Goal: Information Seeking & Learning: Learn about a topic

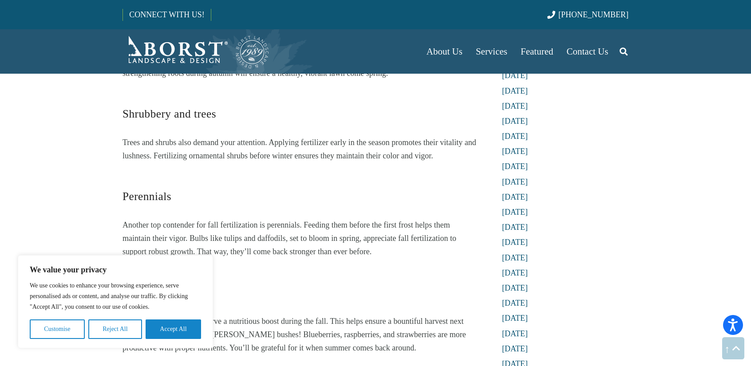
scroll to position [799, 0]
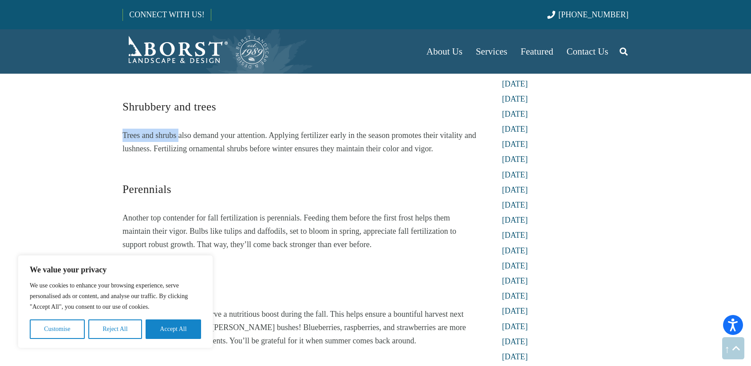
drag, startPoint x: 117, startPoint y: 122, endPoint x: 178, endPoint y: 122, distance: 60.8
click at [178, 122] on div "Choosing Wisely: What Plants Can Be Fertilized In the Fall? [DATE] Set your gar…" at bounding box center [300, 83] width 378 height 1584
drag, startPoint x: 247, startPoint y: 124, endPoint x: 134, endPoint y: 111, distance: 113.9
click at [134, 111] on div "Set your garden up for success by learning what plants can be fertilized in the…" at bounding box center [299, 142] width 354 height 1465
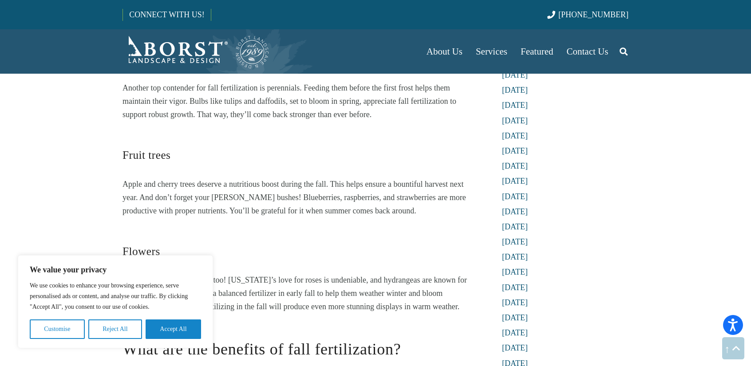
scroll to position [932, 0]
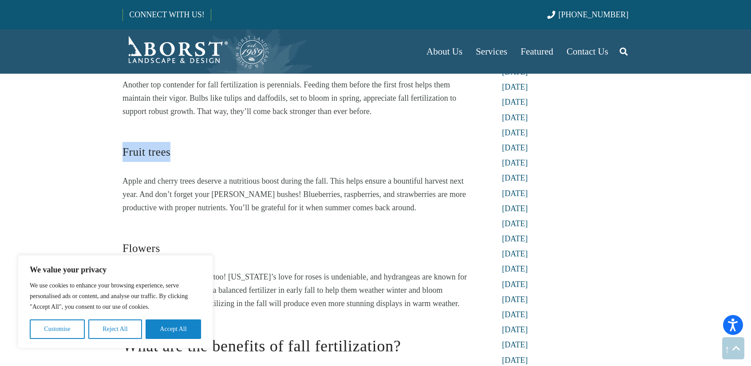
drag, startPoint x: 125, startPoint y: 142, endPoint x: 220, endPoint y: 147, distance: 95.1
click at [220, 147] on h4 "Fruit trees" at bounding box center [299, 146] width 354 height 32
click at [191, 153] on div "Set your garden up for success by learning what plants can be fertilized in the…" at bounding box center [299, 9] width 354 height 1465
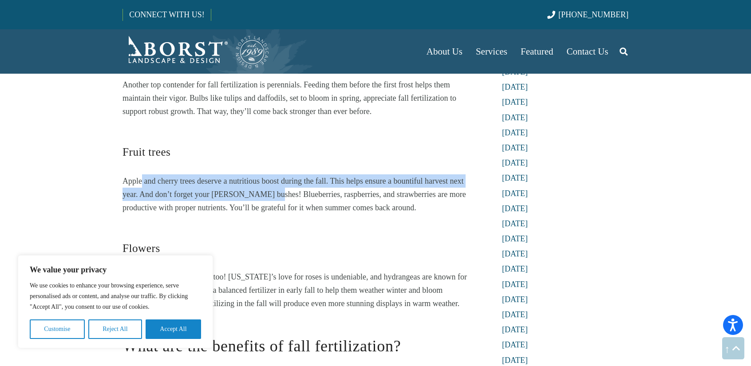
drag, startPoint x: 142, startPoint y: 170, endPoint x: 276, endPoint y: 174, distance: 134.1
click at [266, 175] on p "Apple and cherry trees deserve a nutritious boost during the fall. This helps e…" at bounding box center [299, 194] width 354 height 40
click at [316, 177] on span "Apple and cherry trees deserve a nutritious boost during the fall. This helps e…" at bounding box center [294, 195] width 344 height 36
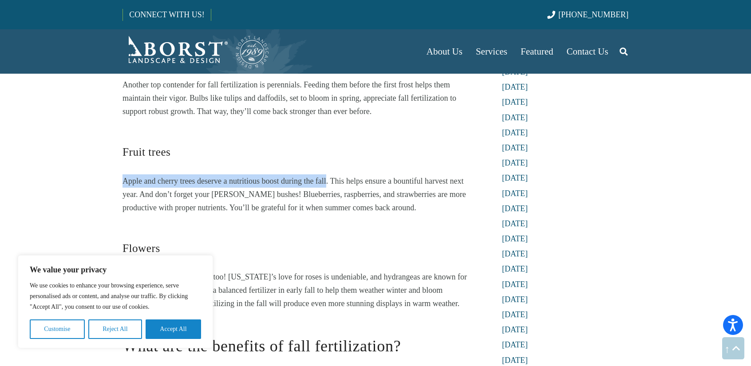
drag, startPoint x: 327, startPoint y: 167, endPoint x: 122, endPoint y: 155, distance: 205.4
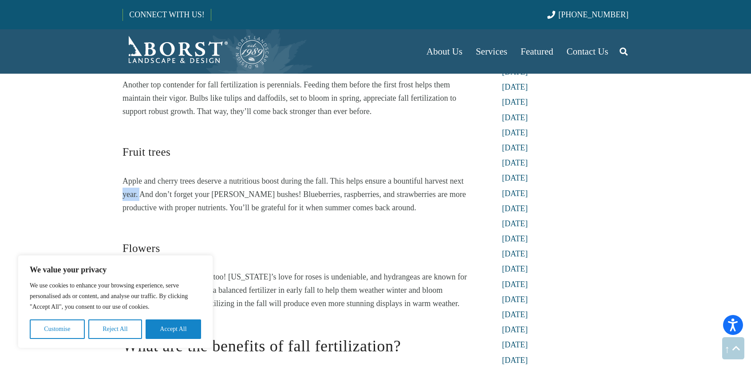
drag, startPoint x: 123, startPoint y: 182, endPoint x: 145, endPoint y: 179, distance: 21.5
click at [143, 180] on span "Apple and cherry trees deserve a nutritious boost during the fall. This helps e…" at bounding box center [294, 195] width 344 height 36
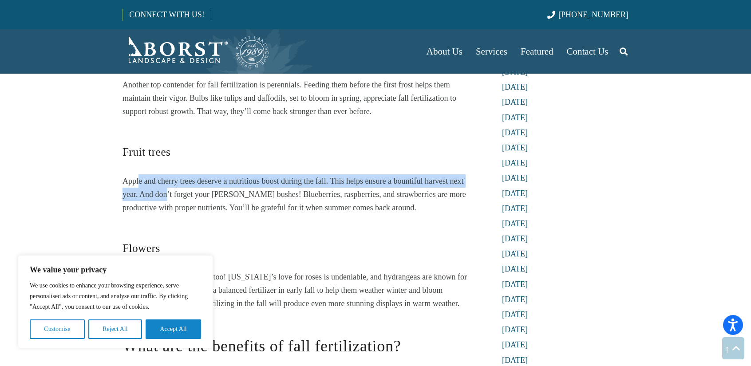
drag, startPoint x: 167, startPoint y: 182, endPoint x: 138, endPoint y: 164, distance: 33.3
click at [135, 177] on span "Apple and cherry trees deserve a nutritious boost during the fall. This helps e…" at bounding box center [294, 195] width 344 height 36
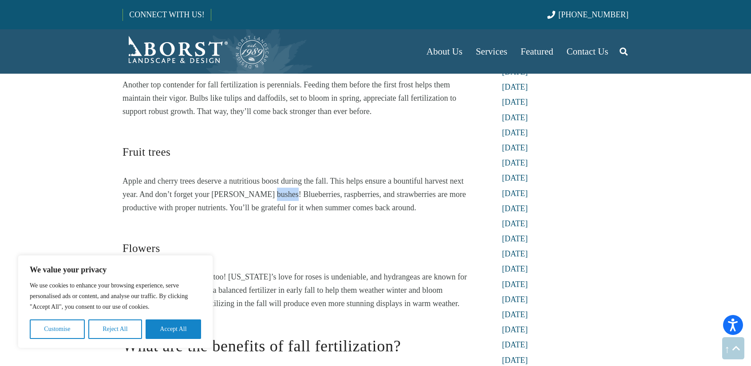
drag, startPoint x: 258, startPoint y: 183, endPoint x: 278, endPoint y: 179, distance: 20.5
click at [278, 179] on span "Apple and cherry trees deserve a nutritious boost during the fall. This helps e…" at bounding box center [294, 195] width 344 height 36
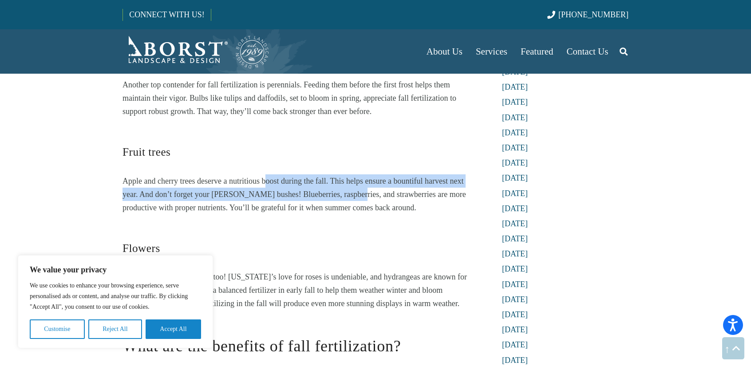
drag, startPoint x: 343, startPoint y: 183, endPoint x: 261, endPoint y: 170, distance: 82.7
click at [263, 177] on span "Apple and cherry trees deserve a nutritious boost during the fall. This helps e…" at bounding box center [294, 195] width 344 height 36
drag, startPoint x: 402, startPoint y: 187, endPoint x: 166, endPoint y: 166, distance: 237.1
click at [163, 174] on p "Apple and cherry trees deserve a nutritious boost during the fall. This helps e…" at bounding box center [299, 194] width 354 height 40
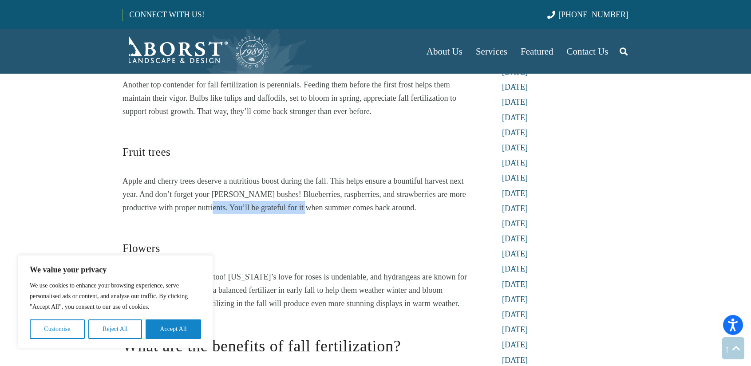
drag, startPoint x: 186, startPoint y: 195, endPoint x: 303, endPoint y: 193, distance: 116.7
click at [303, 193] on span "Apple and cherry trees deserve a nutritious boost during the fall. This helps e…" at bounding box center [294, 195] width 344 height 36
click at [280, 193] on span "Apple and cherry trees deserve a nutritious boost during the fall. This helps e…" at bounding box center [294, 195] width 344 height 36
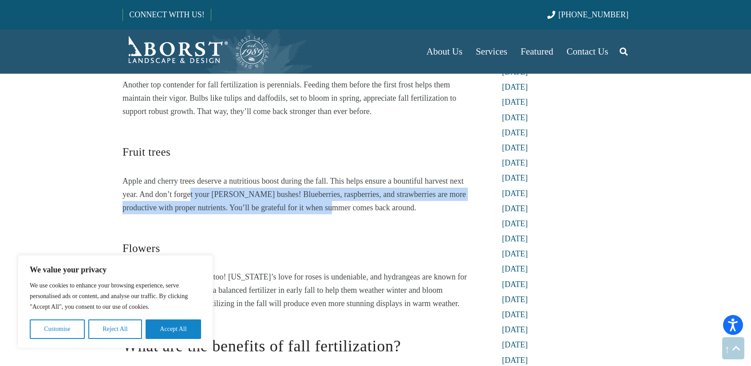
drag, startPoint x: 315, startPoint y: 195, endPoint x: 166, endPoint y: 173, distance: 151.3
click at [177, 175] on p "Apple and cherry trees deserve a nutritious boost during the fall. This helps e…" at bounding box center [299, 194] width 354 height 40
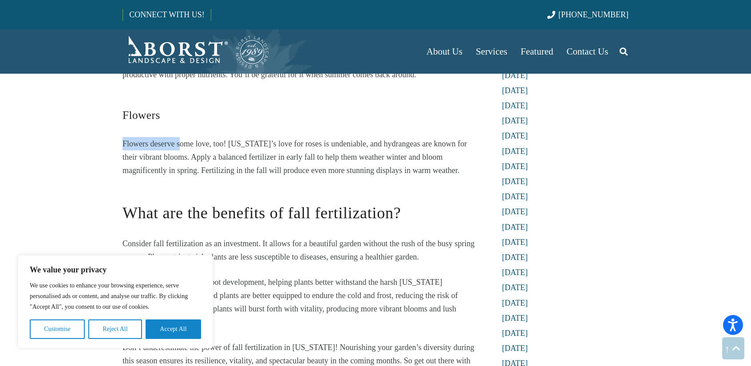
drag, startPoint x: 122, startPoint y: 129, endPoint x: 181, endPoint y: 133, distance: 58.7
click at [181, 139] on span "Flowers deserve some love, too! [US_STATE]’s love for roses is undeniable, and …" at bounding box center [294, 157] width 344 height 36
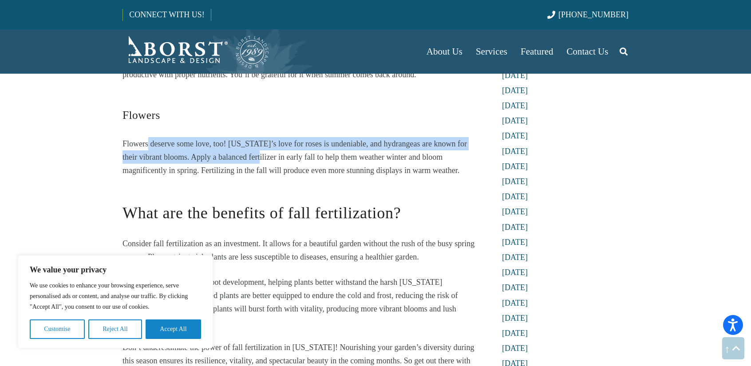
drag, startPoint x: 260, startPoint y: 137, endPoint x: 116, endPoint y: 122, distance: 144.1
click at [146, 138] on p "Flowers deserve some love, too! [US_STATE]’s love for roses is undeniable, and …" at bounding box center [299, 157] width 354 height 40
click at [387, 139] on span "Flowers deserve some love, too! [US_STATE]’s love for roses is undeniable, and …" at bounding box center [294, 157] width 344 height 36
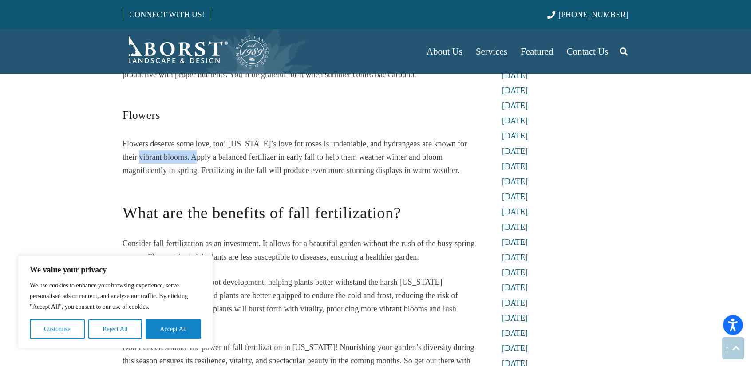
drag, startPoint x: 140, startPoint y: 144, endPoint x: 197, endPoint y: 145, distance: 57.3
click at [197, 145] on span "Flowers deserve some love, too! [US_STATE]’s love for roses is undeniable, and …" at bounding box center [294, 157] width 344 height 36
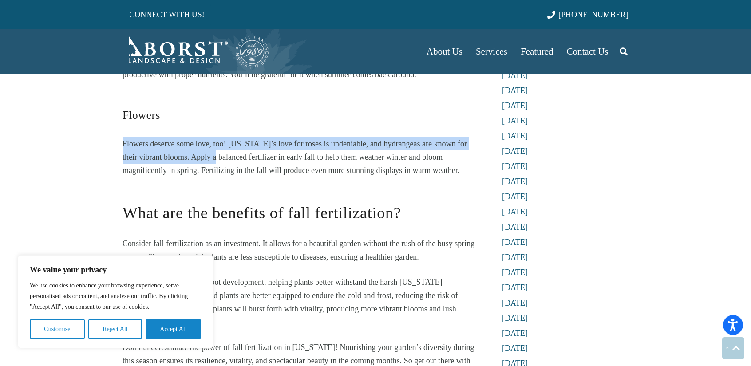
drag, startPoint x: 216, startPoint y: 142, endPoint x: 174, endPoint y: 142, distance: 41.3
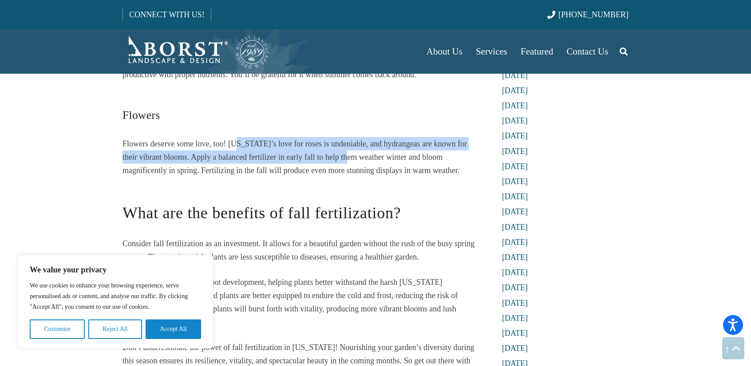
drag, startPoint x: 345, startPoint y: 144, endPoint x: 163, endPoint y: 130, distance: 182.1
click at [194, 139] on span "Flowers deserve some love, too! [US_STATE]’s love for roses is undeniable, and …" at bounding box center [294, 157] width 344 height 36
drag, startPoint x: 393, startPoint y: 141, endPoint x: 160, endPoint y: 135, distance: 233.1
click at [174, 139] on span "Flowers deserve some love, too! [US_STATE]’s love for roses is undeniable, and …" at bounding box center [294, 157] width 344 height 36
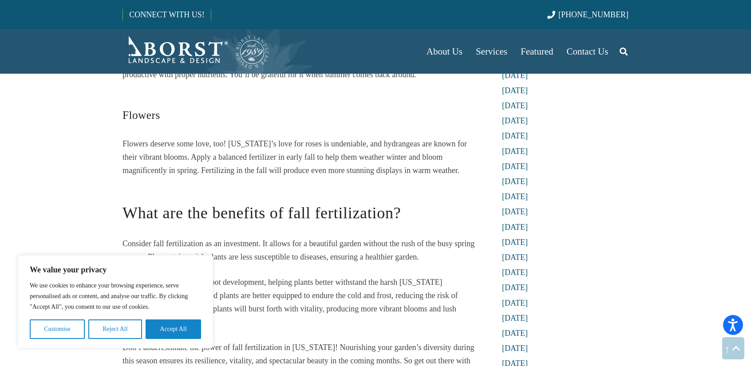
drag, startPoint x: 201, startPoint y: 154, endPoint x: 204, endPoint y: 142, distance: 12.3
click at [201, 153] on span "Flowers deserve some love, too! [US_STATE]’s love for roses is undeniable, and …" at bounding box center [294, 157] width 344 height 36
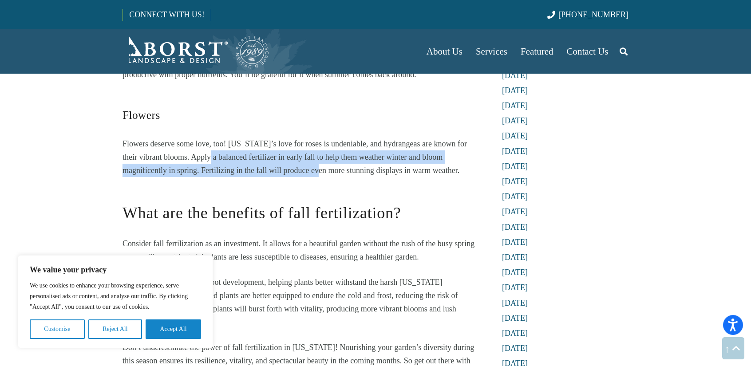
drag, startPoint x: 320, startPoint y: 155, endPoint x: 193, endPoint y: 137, distance: 127.3
click at [194, 137] on p "Flowers deserve some love, too! [US_STATE]’s love for roses is undeniable, and …" at bounding box center [299, 157] width 354 height 40
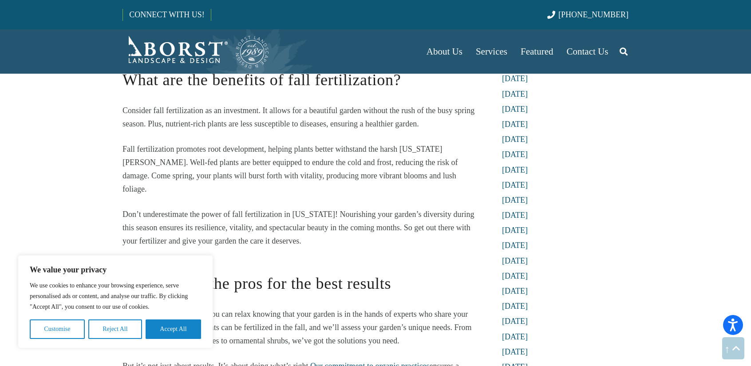
scroll to position [1331, 0]
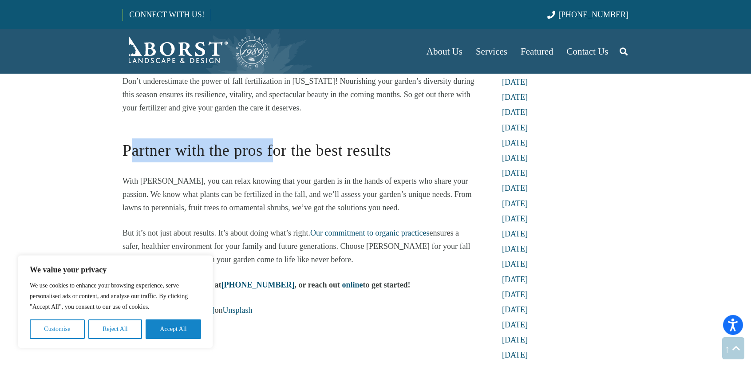
drag, startPoint x: 130, startPoint y: 124, endPoint x: 279, endPoint y: 120, distance: 148.3
click at [276, 142] on span "Partner with the pros for the best results" at bounding box center [256, 151] width 269 height 18
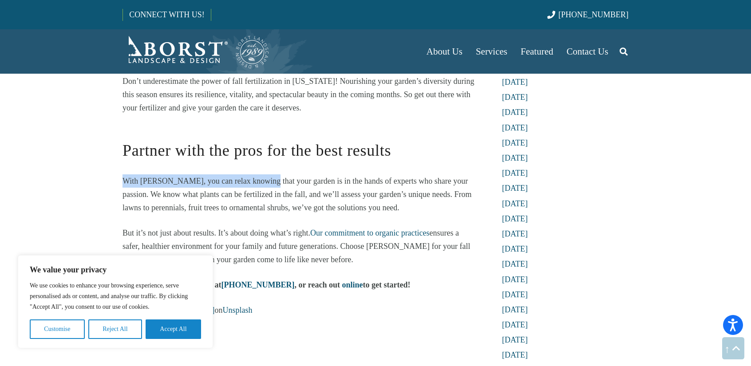
drag, startPoint x: 236, startPoint y: 159, endPoint x: 271, endPoint y: 160, distance: 35.1
click at [265, 174] on p "With [PERSON_NAME], you can relax knowing that your garden is in the hands of e…" at bounding box center [299, 194] width 354 height 40
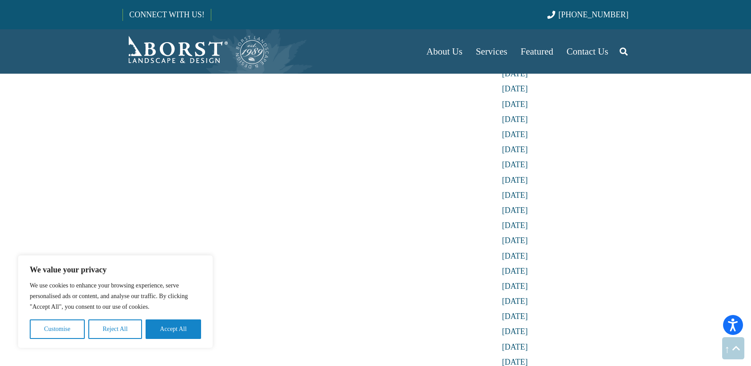
scroll to position [1731, 0]
